Goal: Find specific page/section

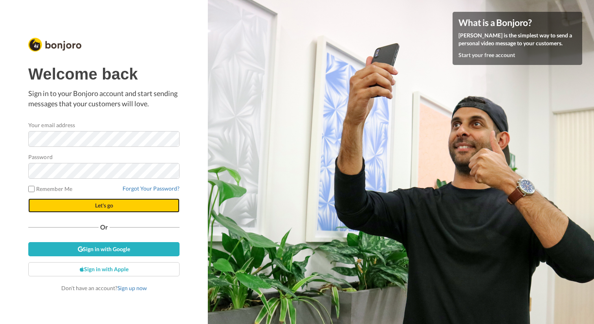
click at [110, 206] on span "Let's go" at bounding box center [104, 205] width 18 height 7
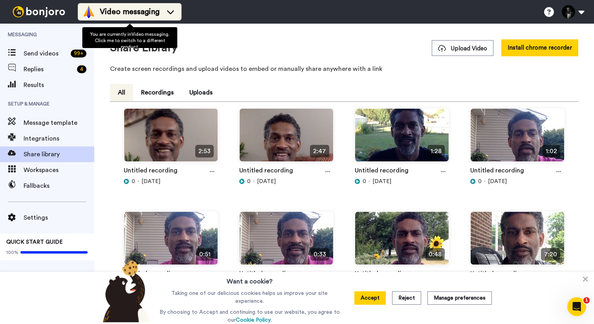
click at [170, 15] on icon at bounding box center [170, 12] width 13 height 8
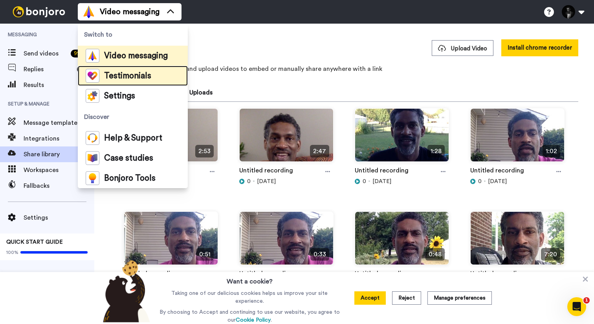
click at [143, 75] on span "Testimonials" at bounding box center [127, 76] width 47 height 8
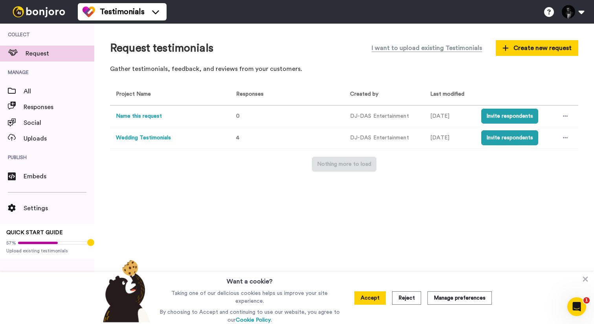
click at [151, 139] on button "Wedding Testimonials" at bounding box center [143, 138] width 55 height 8
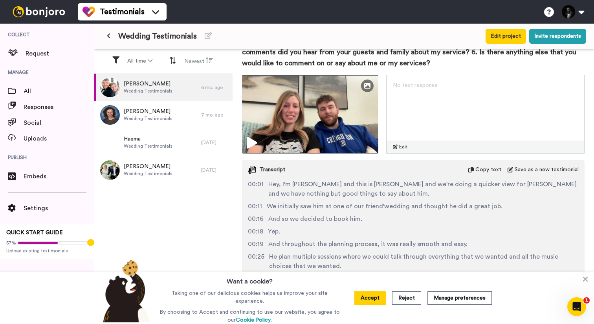
scroll to position [269, 0]
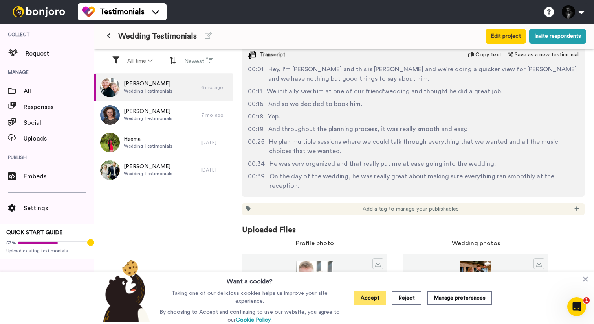
click at [375, 298] on button "Accept" at bounding box center [370, 297] width 31 height 13
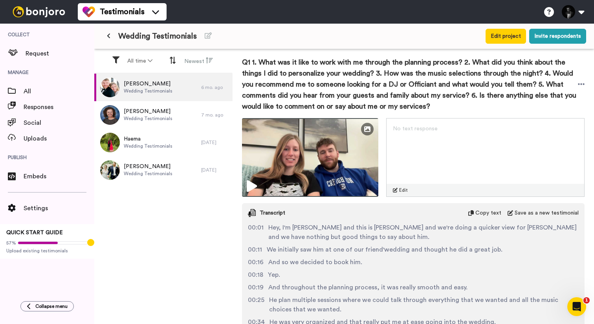
scroll to position [0, 0]
